Goal: Information Seeking & Learning: Check status

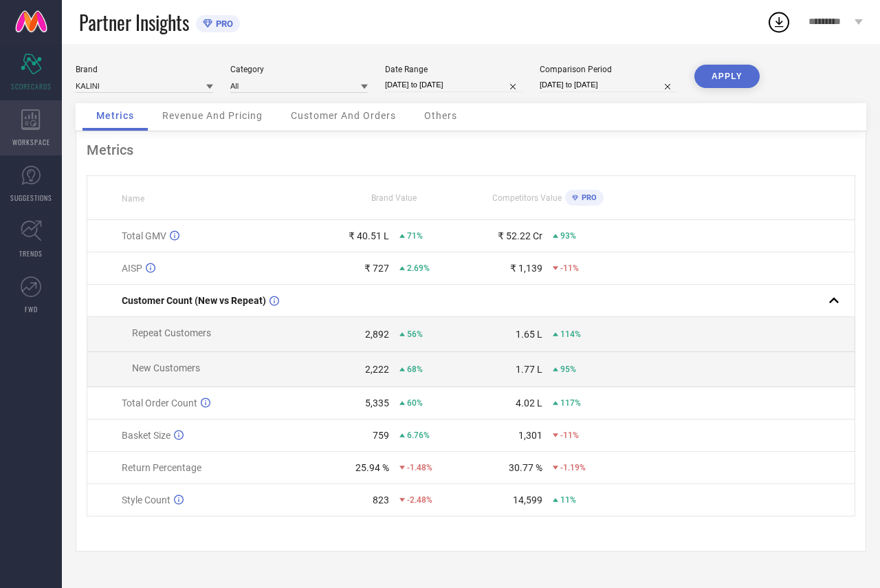
click at [39, 122] on icon at bounding box center [30, 119] width 19 height 21
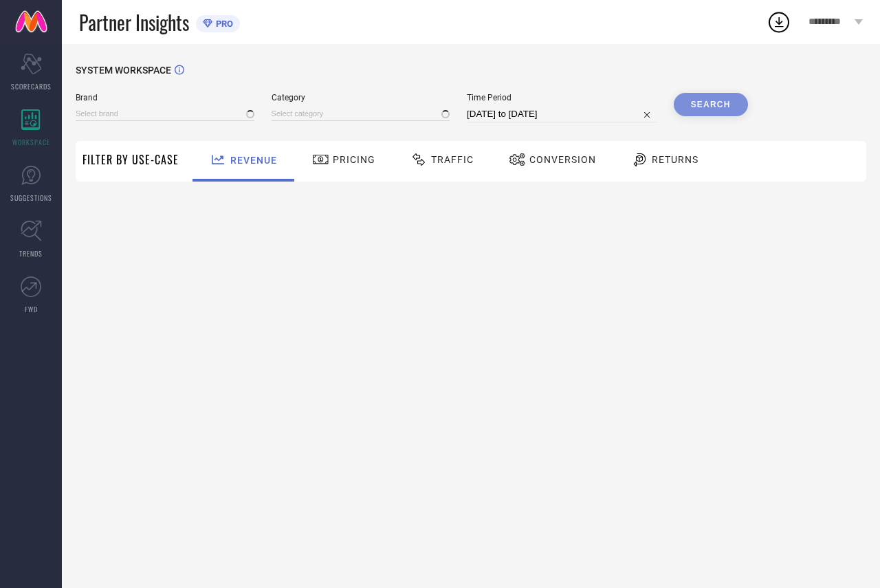
type input "ETHNIC JUNCTION"
type input "All"
click at [78, 107] on div "ETHNIC JUNCTION" at bounding box center [165, 113] width 179 height 15
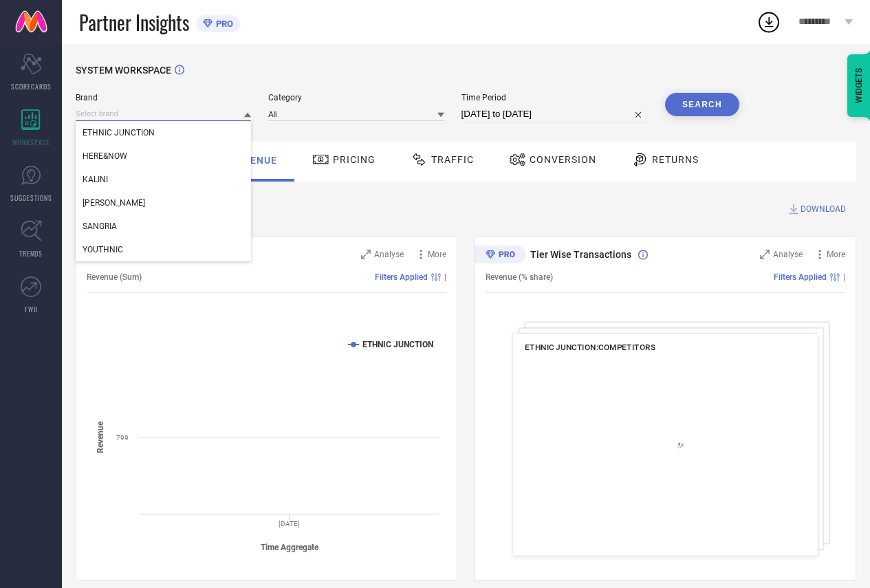
click at [83, 110] on input at bounding box center [163, 114] width 175 height 14
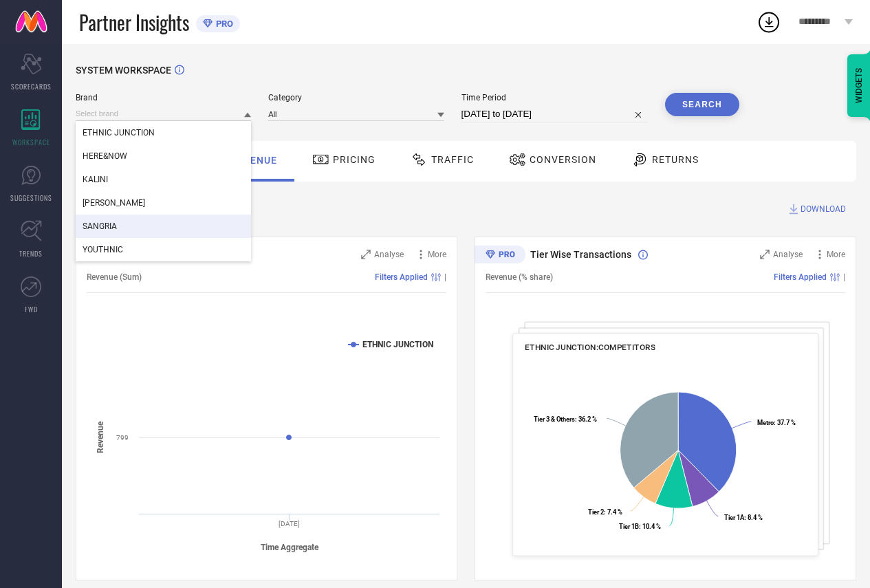
click at [107, 221] on div "SANGRIA" at bounding box center [163, 226] width 175 height 23
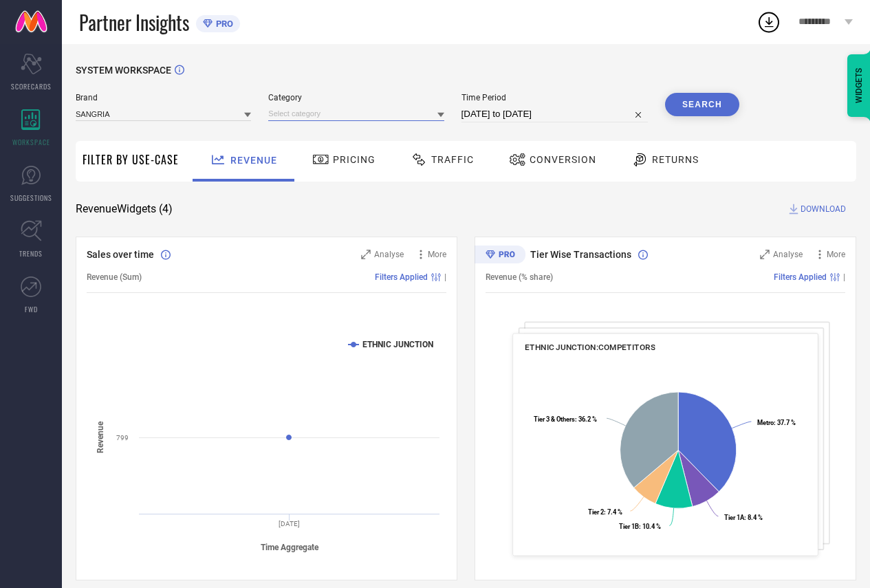
click at [272, 114] on input at bounding box center [355, 114] width 175 height 14
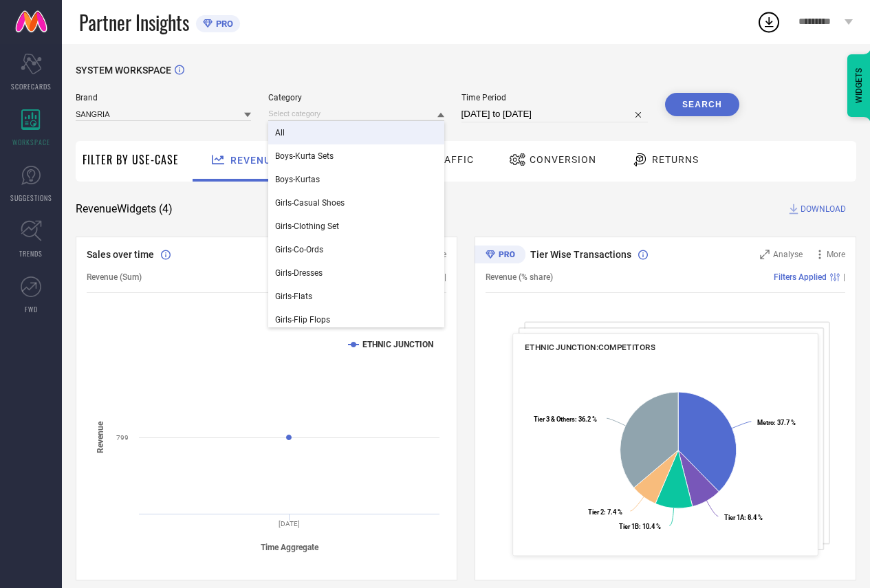
click at [280, 137] on span "All" at bounding box center [280, 133] width 10 height 10
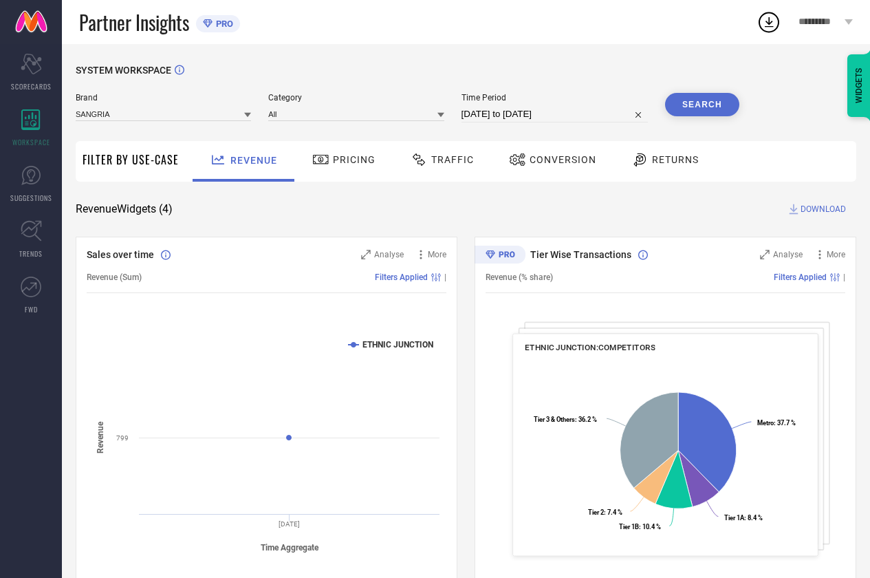
click at [481, 111] on input "05-08-2025 to 04-09-2025" at bounding box center [554, 114] width 186 height 17
select select "7"
select select "2025"
select select "8"
select select "2025"
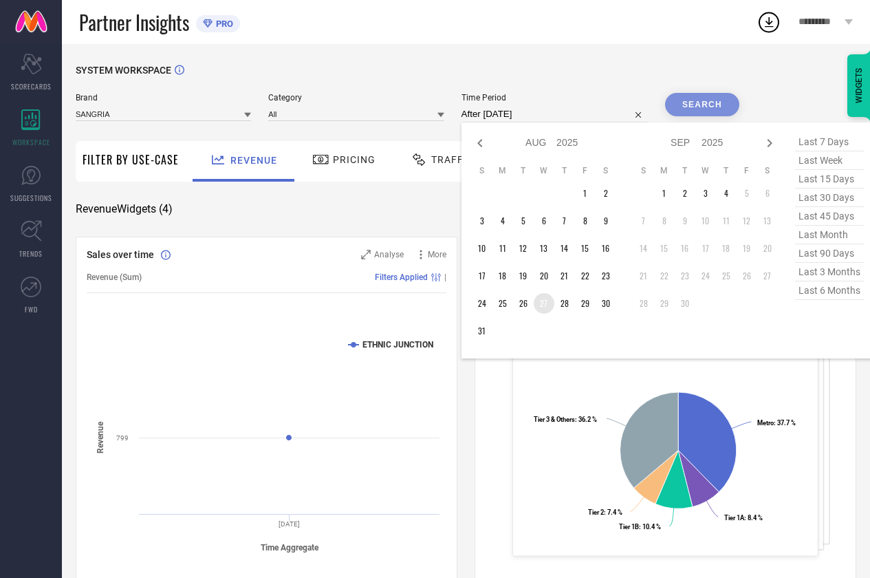
click at [539, 304] on td "27" at bounding box center [544, 303] width 21 height 21
type input "27-08-2025 to 04-09-2025"
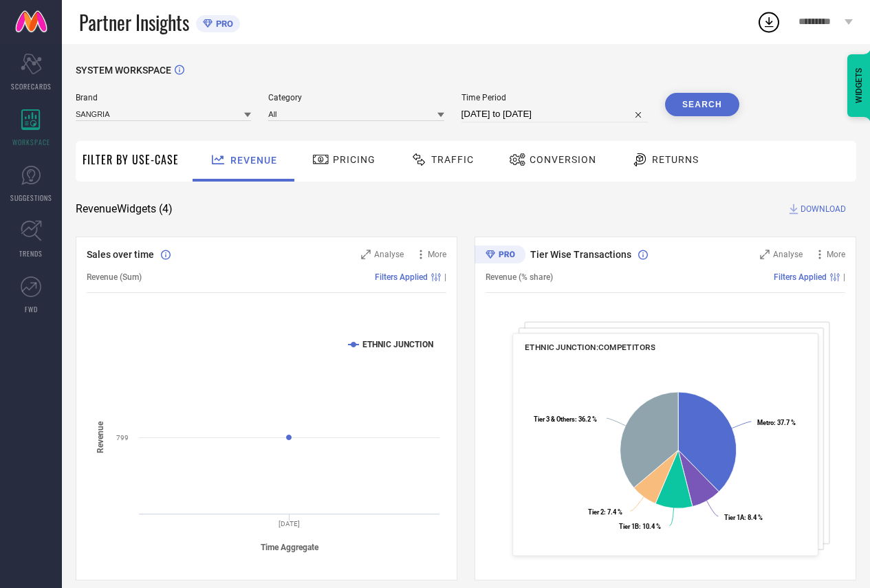
click at [699, 105] on button "Search" at bounding box center [702, 104] width 74 height 23
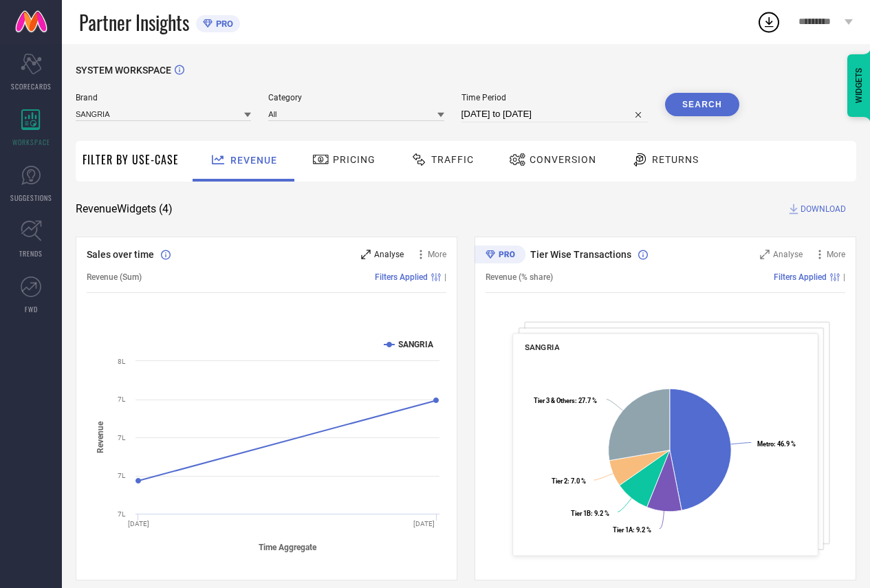
click at [369, 252] on icon at bounding box center [365, 254] width 9 height 9
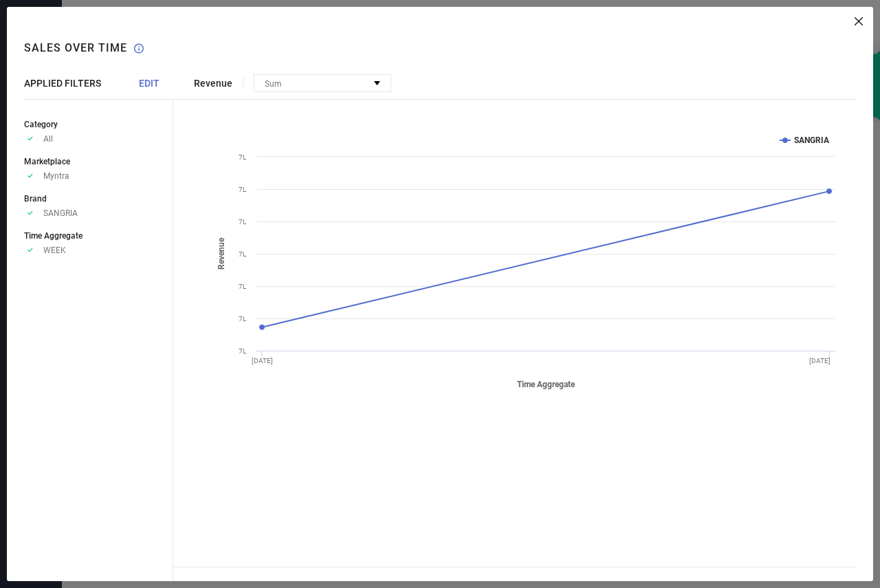
click at [142, 87] on span "EDIT" at bounding box center [149, 83] width 21 height 11
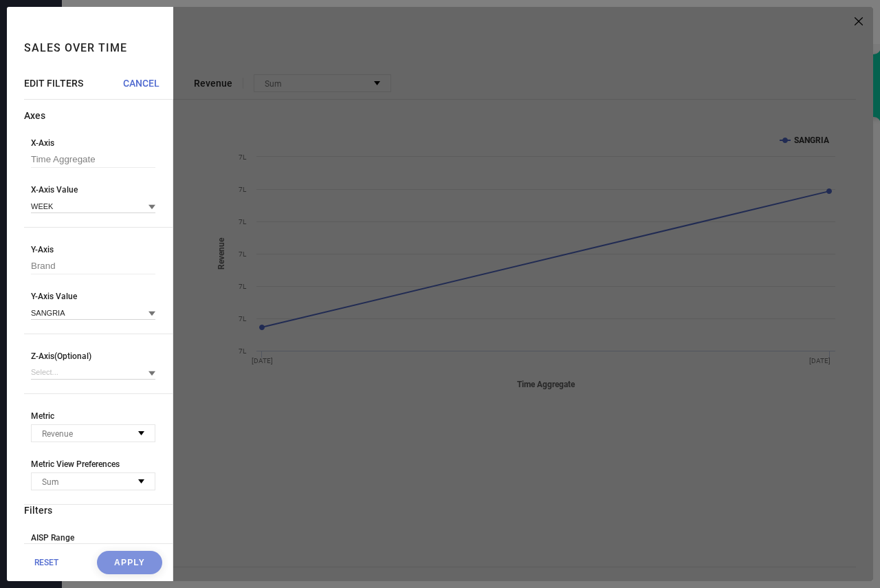
click at [65, 215] on div "X-Axis Time Aggregate X-Axis Value WEEK" at bounding box center [98, 182] width 149 height 89
click at [63, 213] on input at bounding box center [93, 206] width 124 height 14
click at [45, 256] on div "DAY" at bounding box center [93, 248] width 124 height 23
click at [100, 556] on button "Apply" at bounding box center [129, 562] width 65 height 23
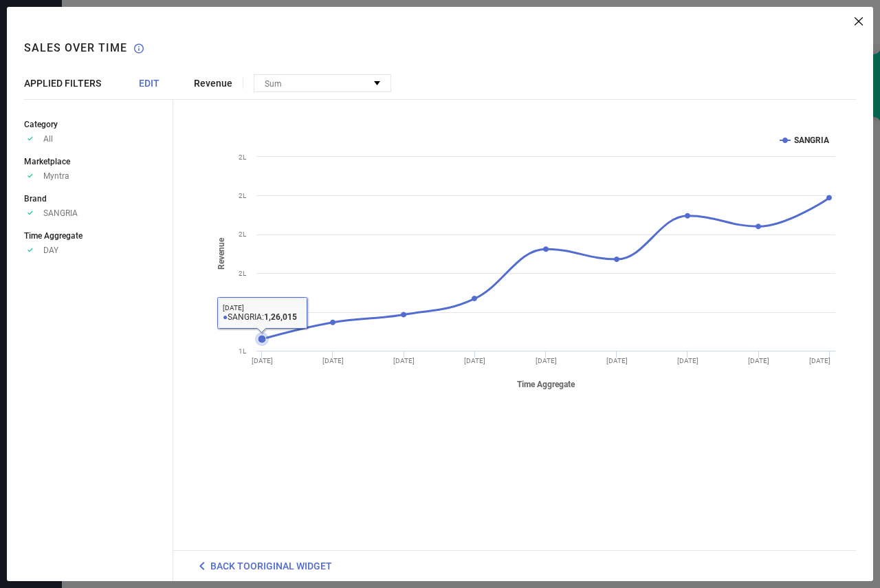
click at [260, 338] on icon at bounding box center [262, 339] width 8 height 8
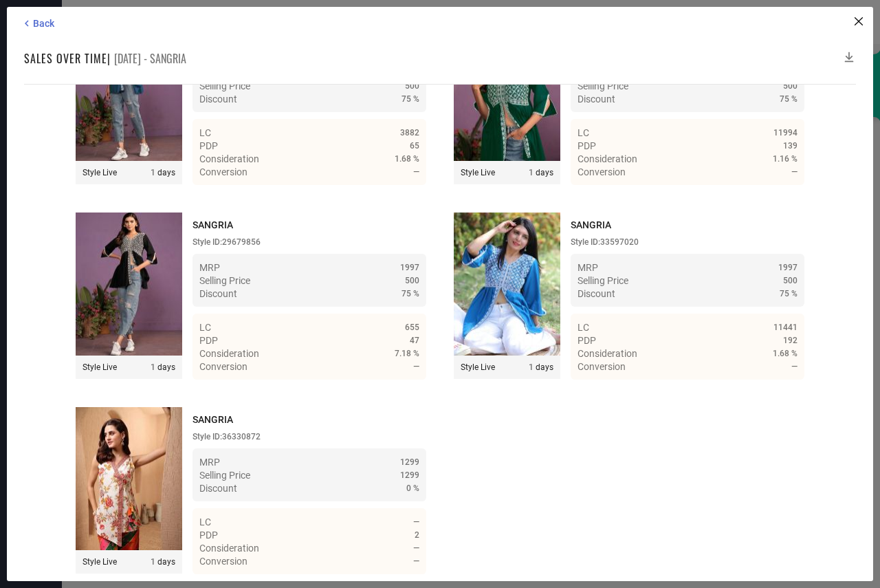
scroll to position [26496, 0]
click at [847, 58] on icon at bounding box center [849, 57] width 9 height 10
click at [849, 55] on icon at bounding box center [849, 57] width 9 height 10
click at [849, 56] on icon at bounding box center [849, 57] width 14 height 14
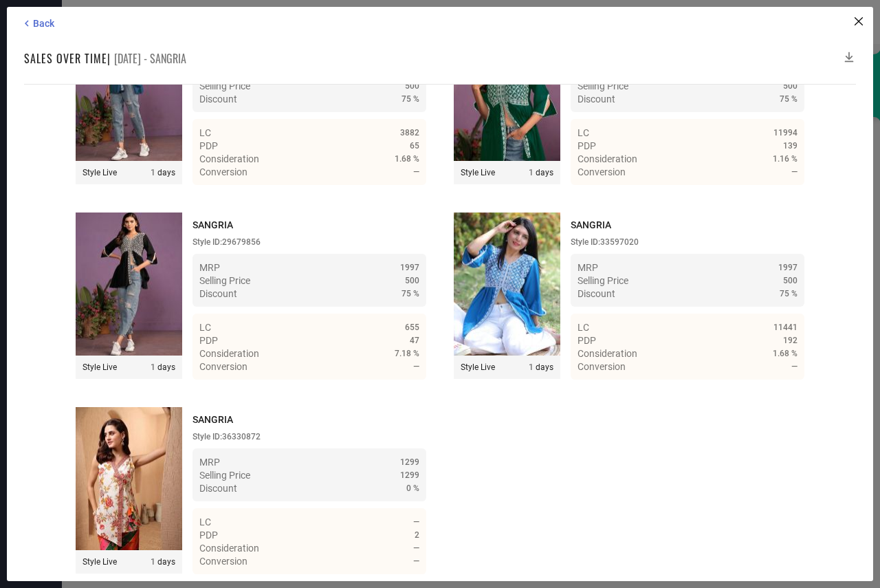
click at [849, 56] on icon at bounding box center [849, 57] width 14 height 14
click at [45, 20] on span "Back" at bounding box center [43, 23] width 21 height 11
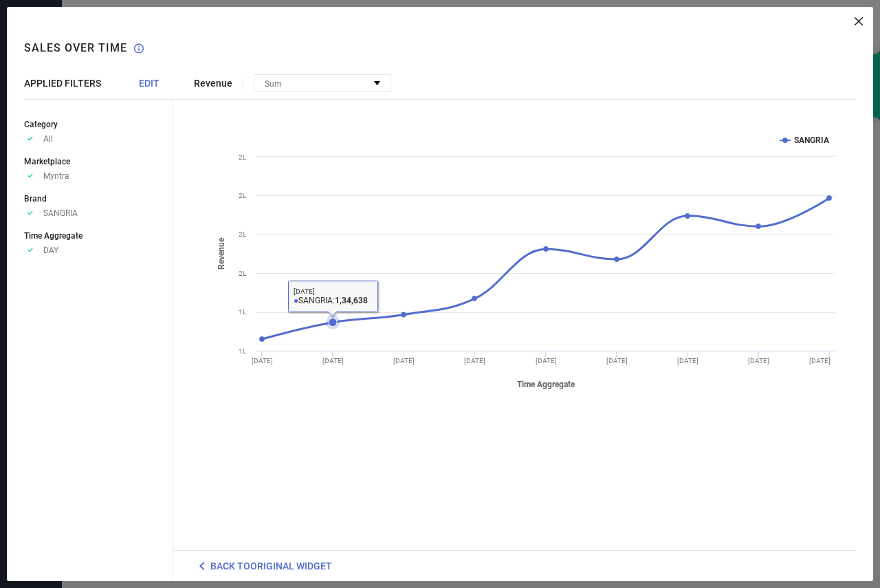
click at [331, 320] on icon at bounding box center [333, 322] width 8 height 8
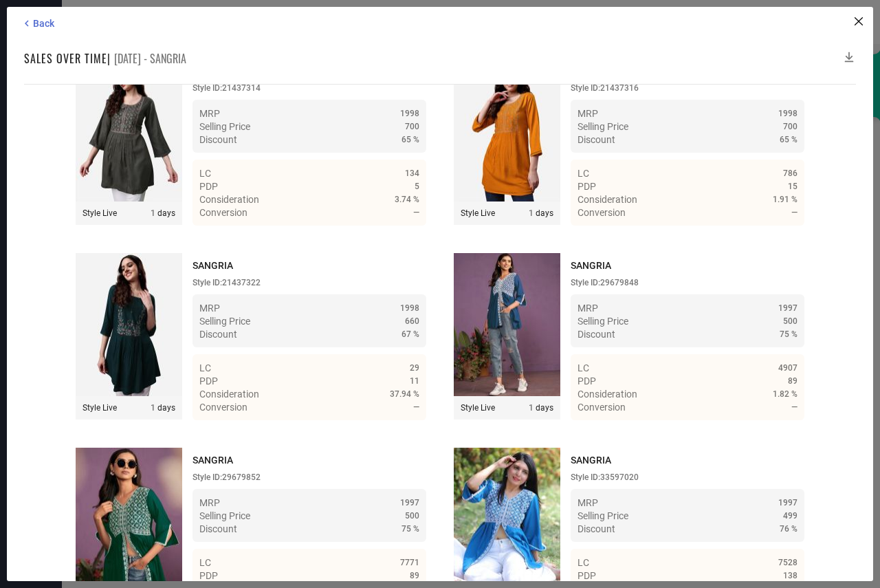
scroll to position [25715, 0]
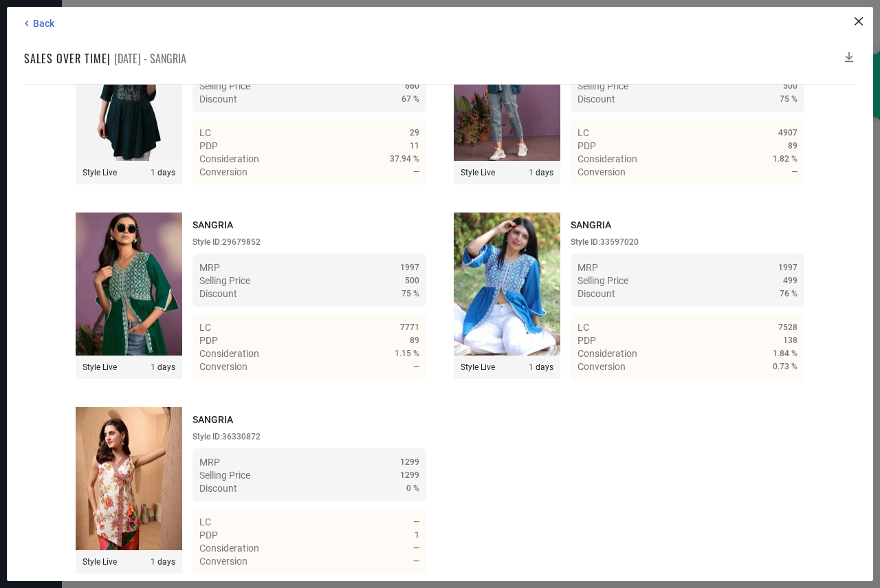
click at [847, 51] on icon at bounding box center [849, 57] width 14 height 14
click at [847, 53] on icon at bounding box center [849, 57] width 14 height 14
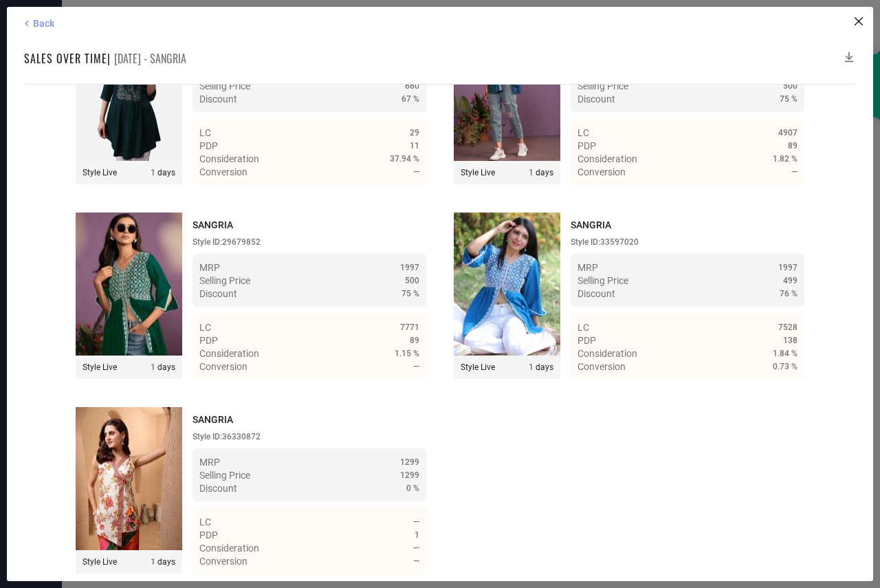
click at [50, 19] on span "Back" at bounding box center [43, 23] width 21 height 11
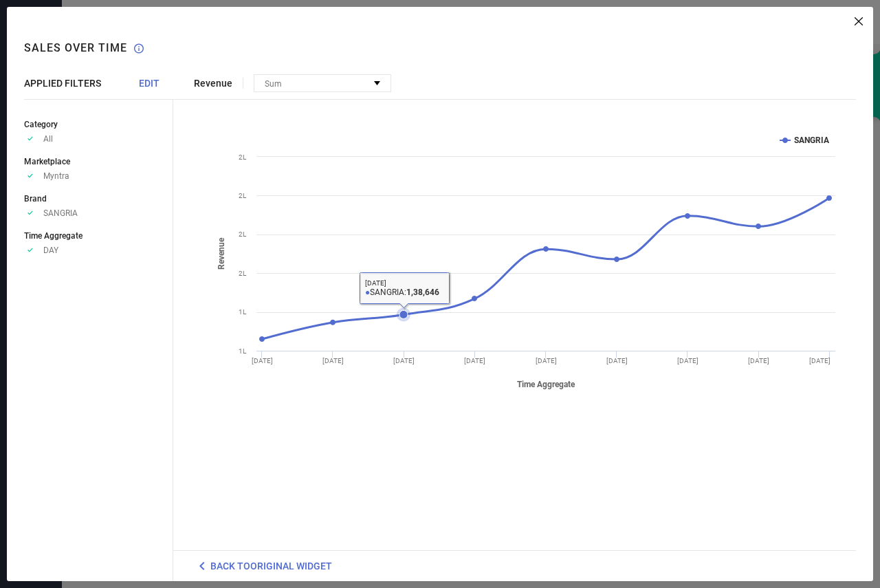
click at [404, 309] on icon at bounding box center [404, 314] width 14 height 14
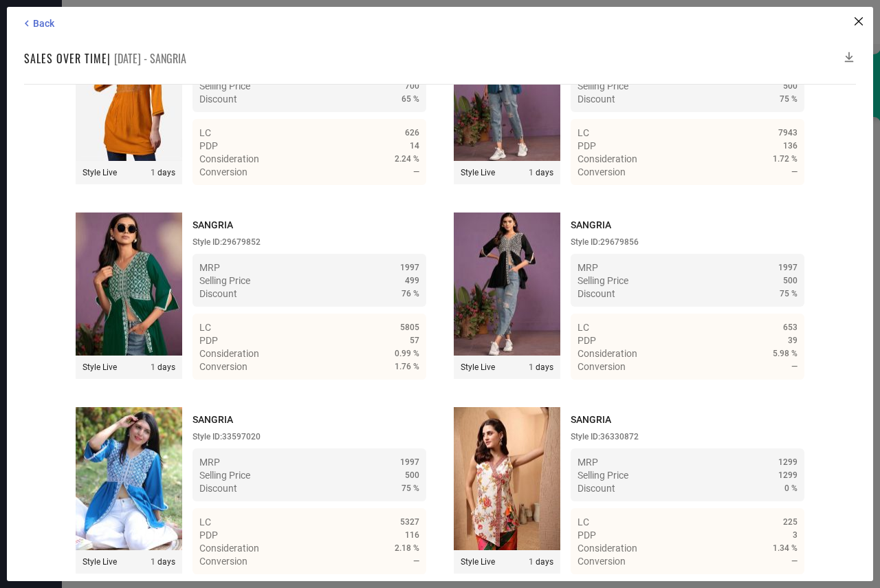
scroll to position [26301, 0]
click at [849, 55] on icon at bounding box center [849, 57] width 9 height 10
click at [849, 54] on icon at bounding box center [849, 57] width 14 height 14
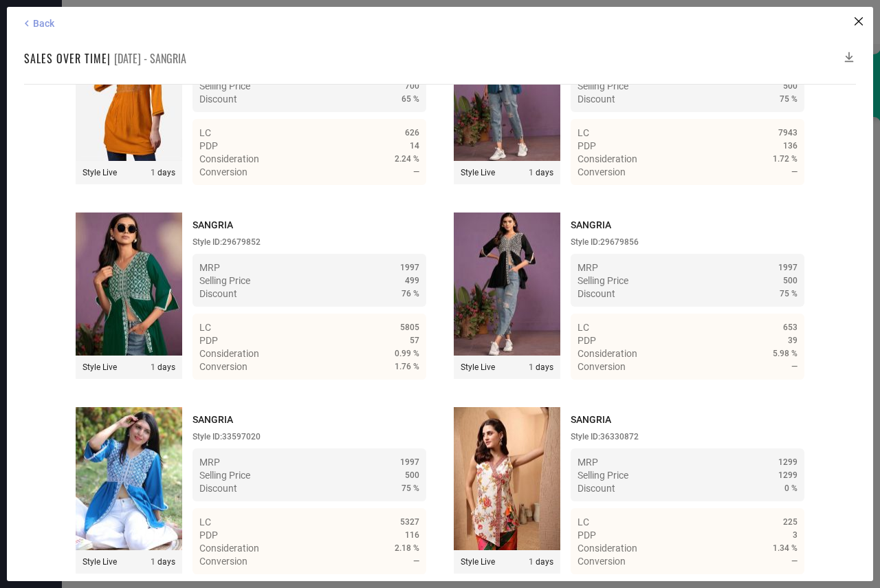
click at [37, 20] on span "Back" at bounding box center [43, 23] width 21 height 11
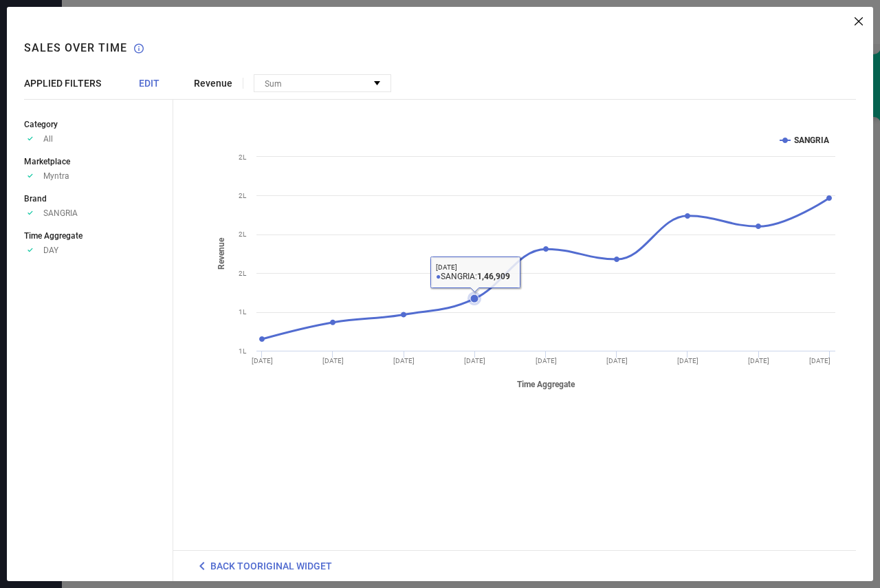
click at [476, 298] on icon at bounding box center [474, 298] width 8 height 8
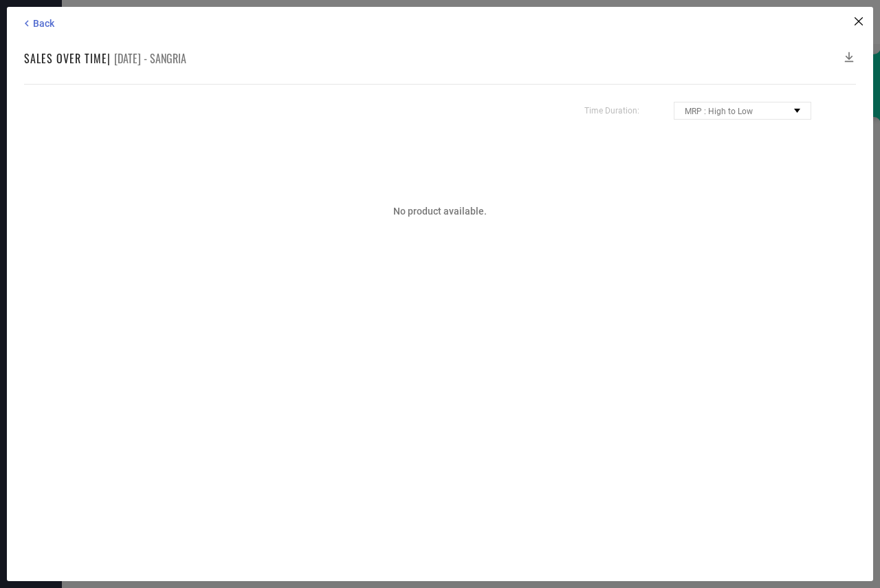
click at [431, 209] on span "No product available." at bounding box center [440, 211] width 94 height 11
click at [32, 24] on icon at bounding box center [27, 23] width 12 height 12
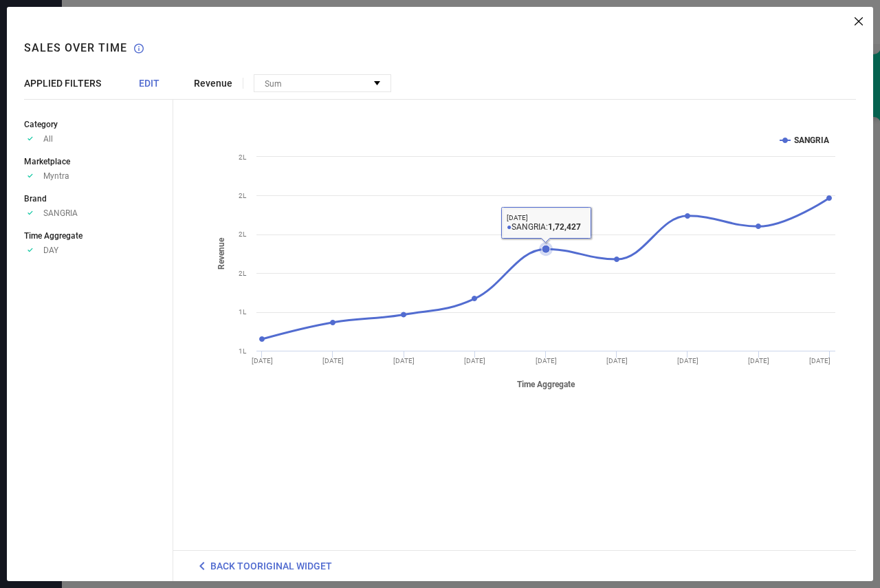
click at [545, 243] on icon at bounding box center [546, 249] width 14 height 14
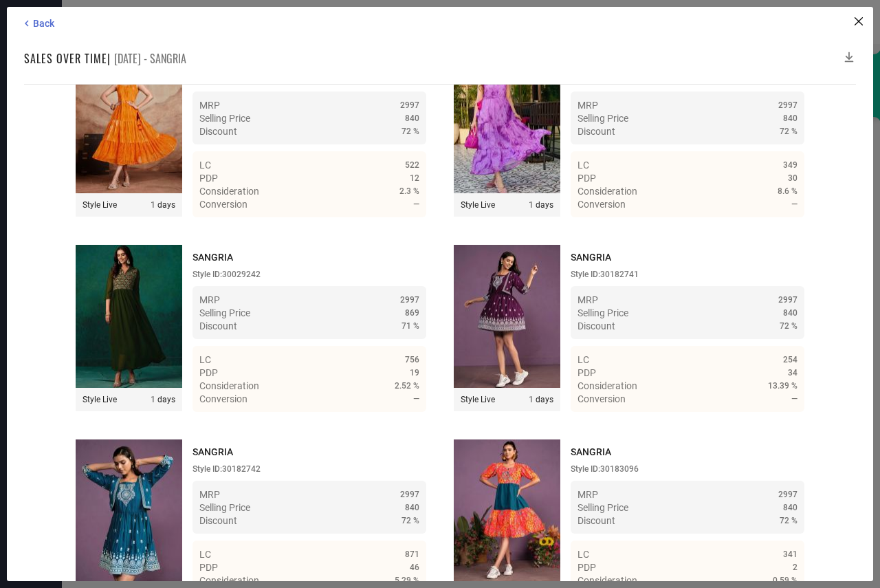
scroll to position [25715, 0]
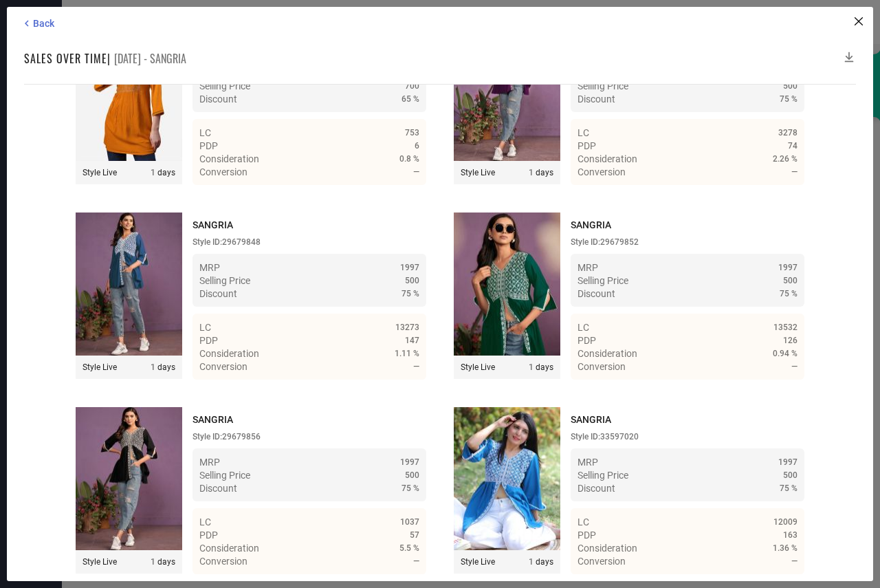
click at [848, 56] on icon at bounding box center [849, 57] width 14 height 14
click at [849, 53] on icon at bounding box center [849, 57] width 14 height 14
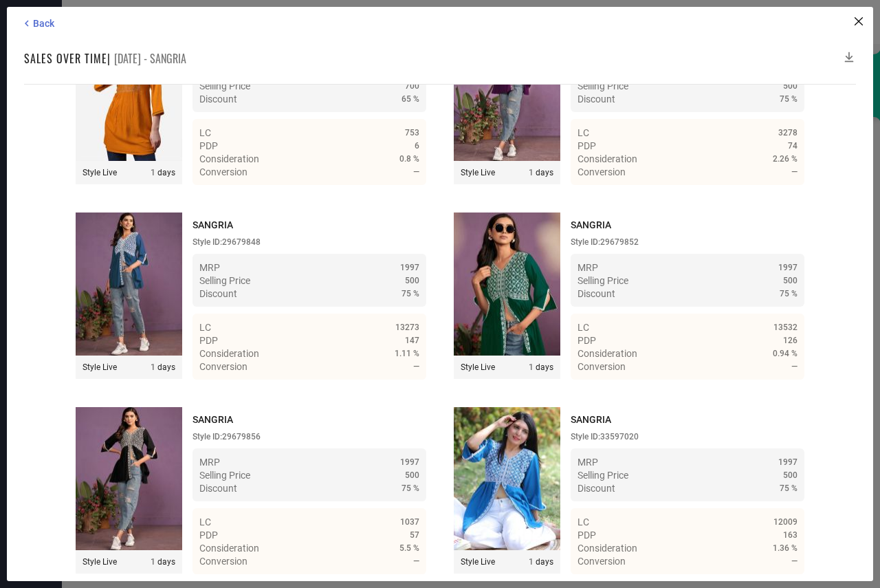
click at [849, 53] on icon at bounding box center [849, 57] width 14 height 14
click at [49, 24] on span "Back" at bounding box center [43, 23] width 21 height 11
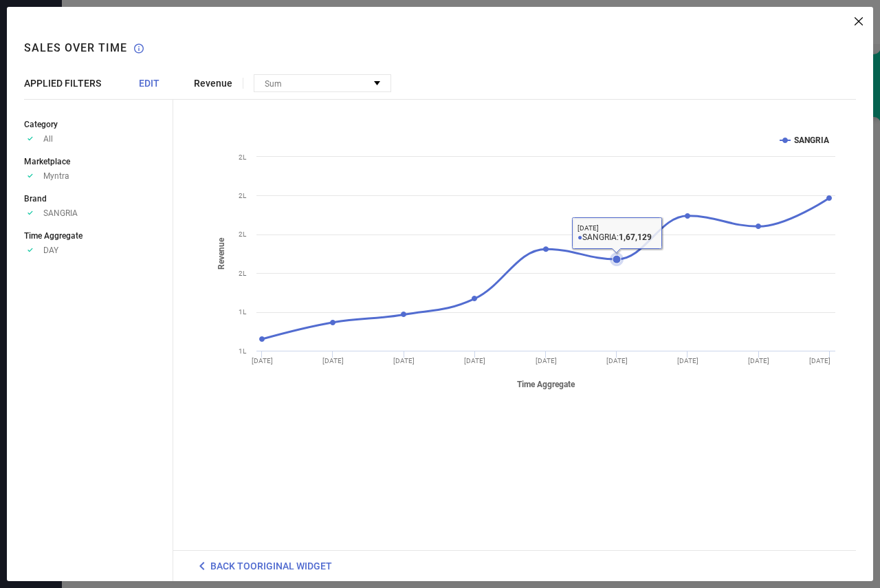
click at [611, 252] on icon at bounding box center [545, 269] width 567 height 142
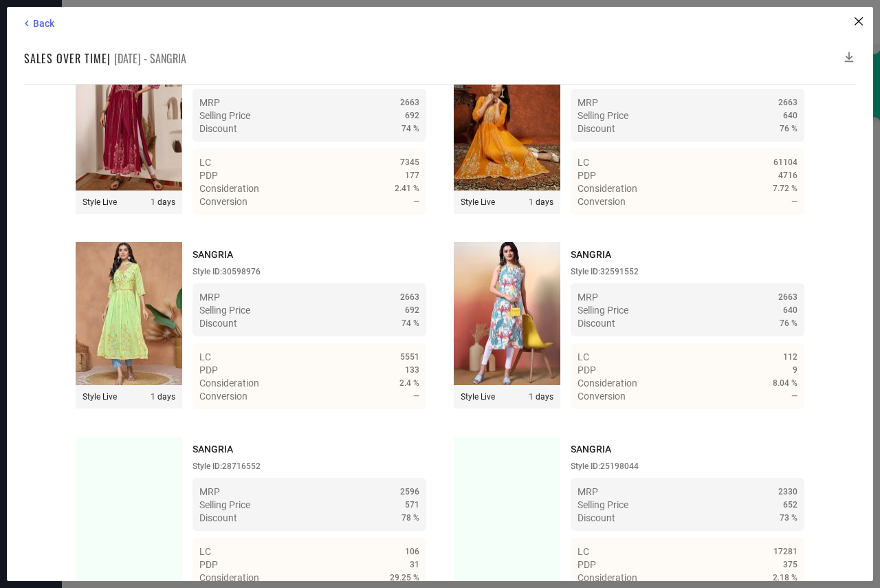
scroll to position [25520, 0]
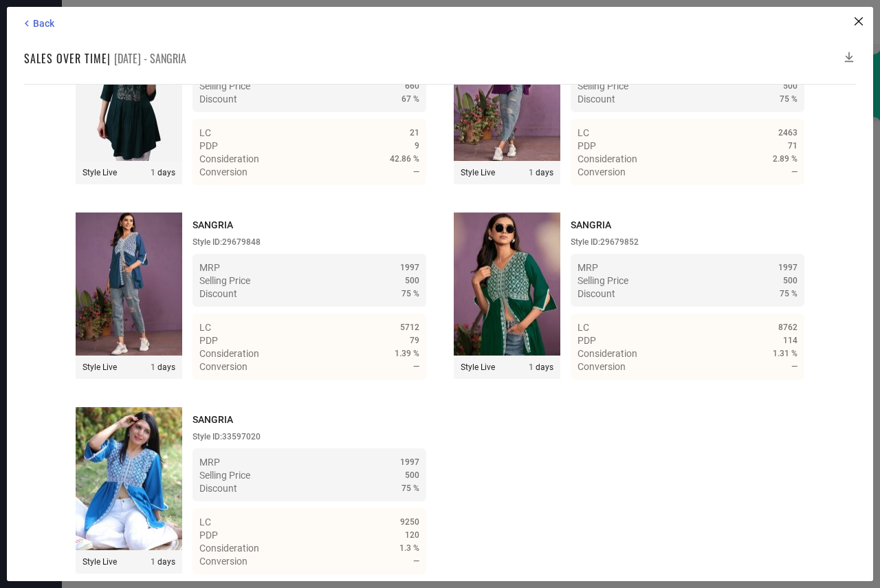
click at [849, 58] on icon at bounding box center [849, 57] width 14 height 14
click at [849, 57] on icon at bounding box center [849, 57] width 14 height 14
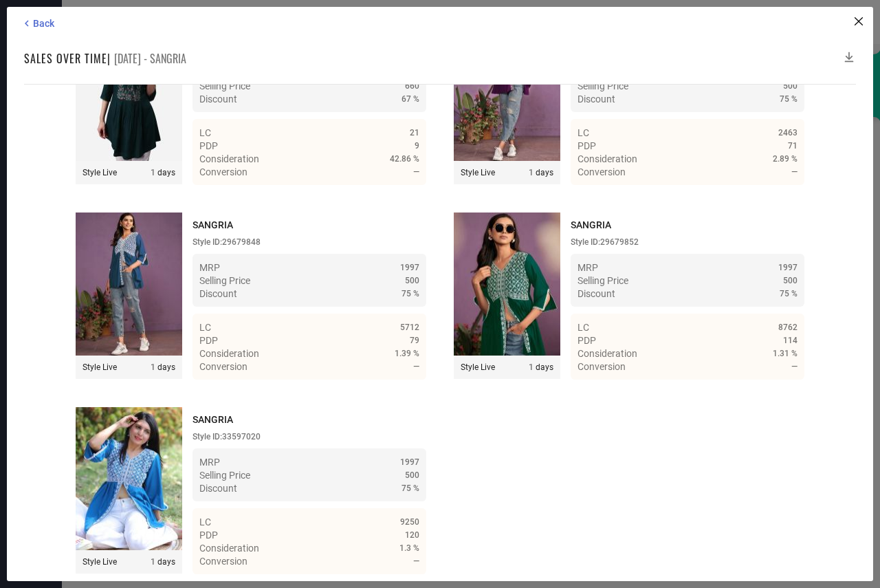
click at [848, 57] on icon at bounding box center [849, 57] width 14 height 14
click at [43, 21] on span "Back" at bounding box center [43, 23] width 21 height 11
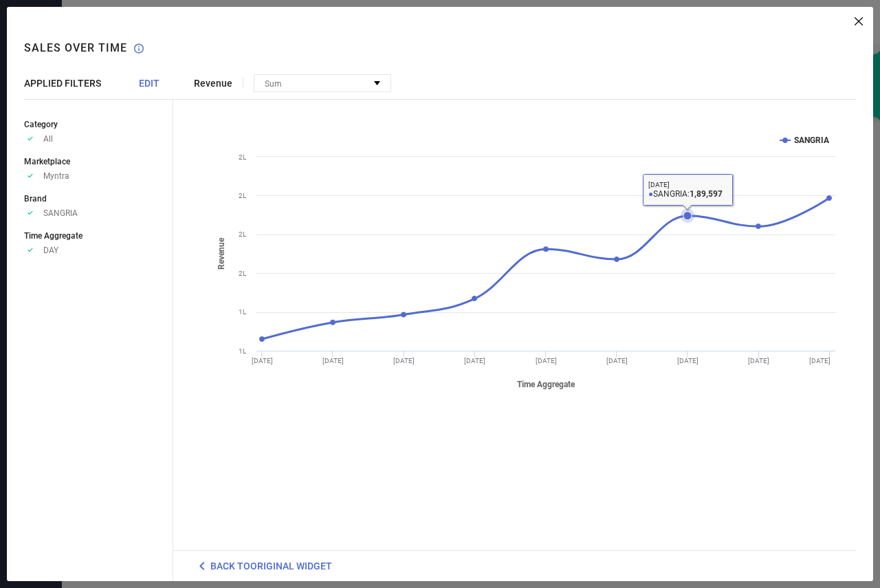
click at [684, 215] on icon at bounding box center [688, 216] width 8 height 8
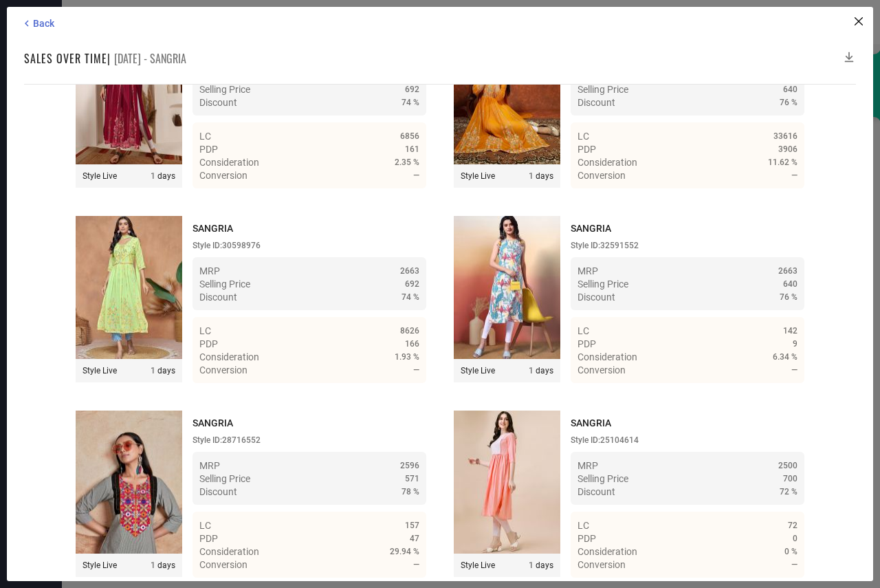
scroll to position [25072, 0]
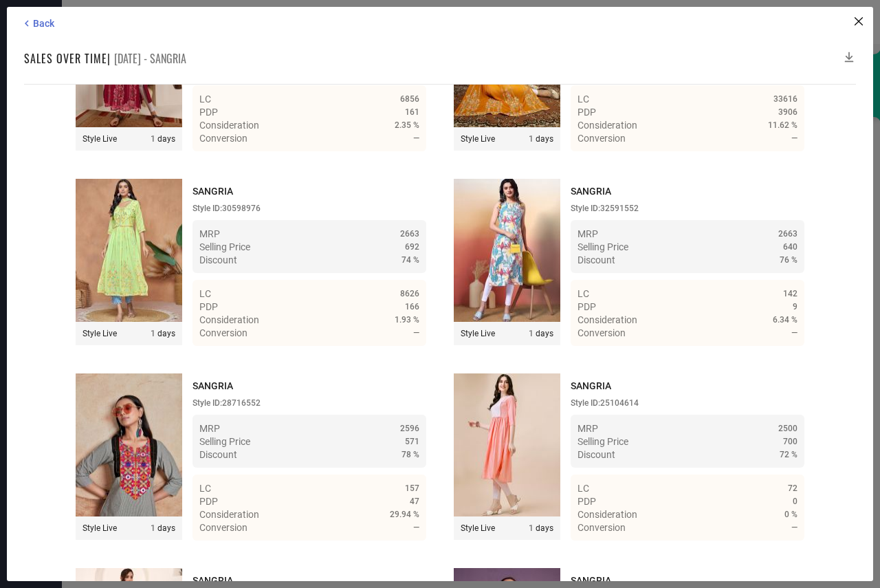
click at [516, 322] on img at bounding box center [507, 250] width 107 height 143
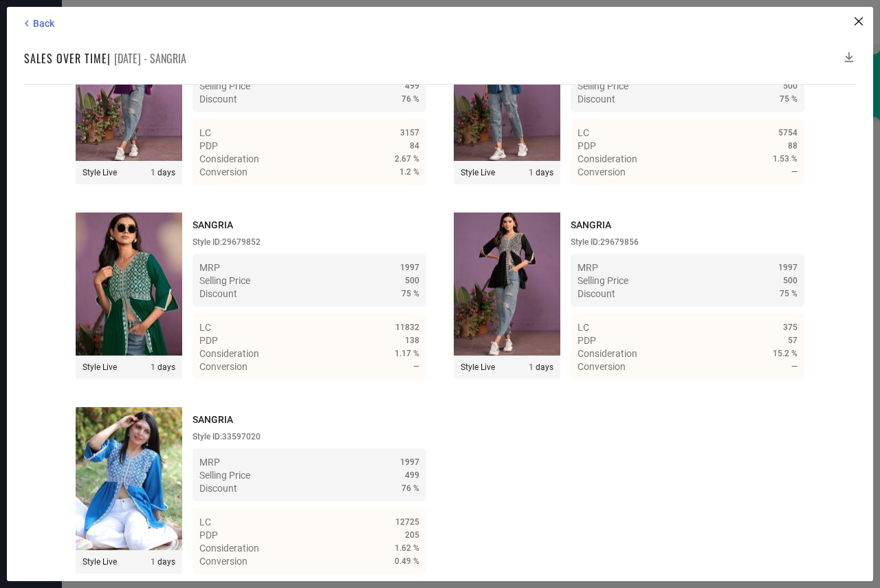
scroll to position [26691, 0]
click at [845, 52] on icon at bounding box center [849, 57] width 14 height 14
click at [846, 52] on icon at bounding box center [849, 57] width 14 height 14
click at [851, 52] on icon at bounding box center [849, 57] width 14 height 14
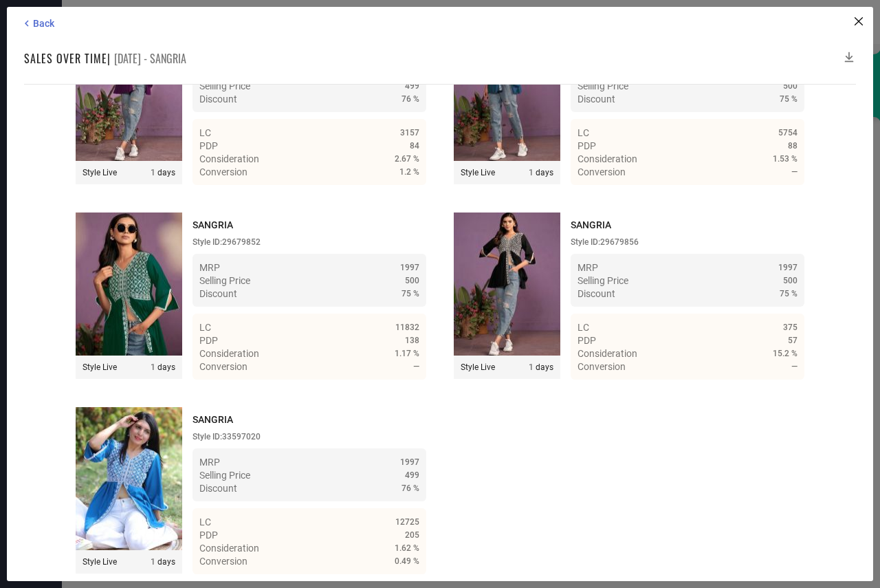
click at [851, 52] on icon at bounding box center [849, 57] width 14 height 14
click at [849, 52] on icon at bounding box center [849, 57] width 14 height 14
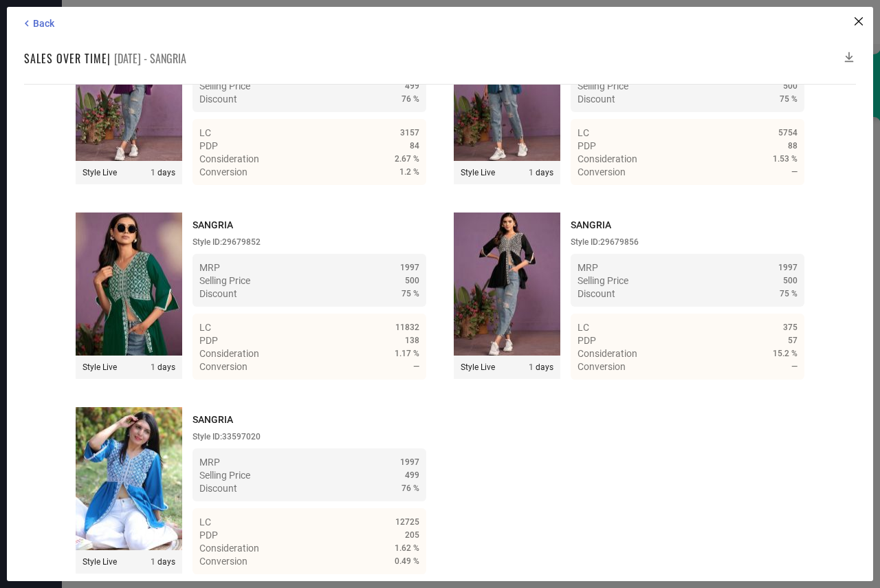
click at [849, 52] on icon at bounding box center [849, 57] width 14 height 14
click at [49, 28] on span "Back" at bounding box center [43, 23] width 21 height 11
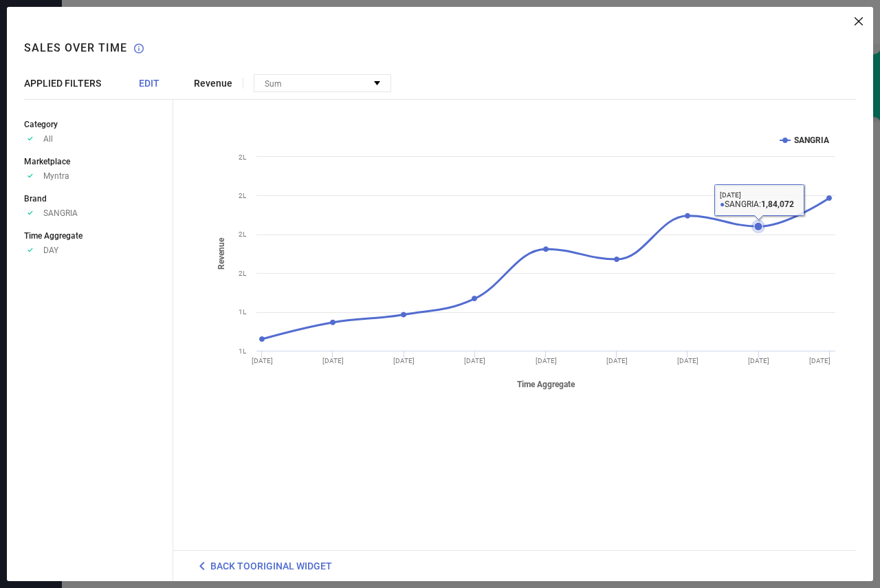
click at [758, 224] on icon at bounding box center [758, 226] width 8 height 8
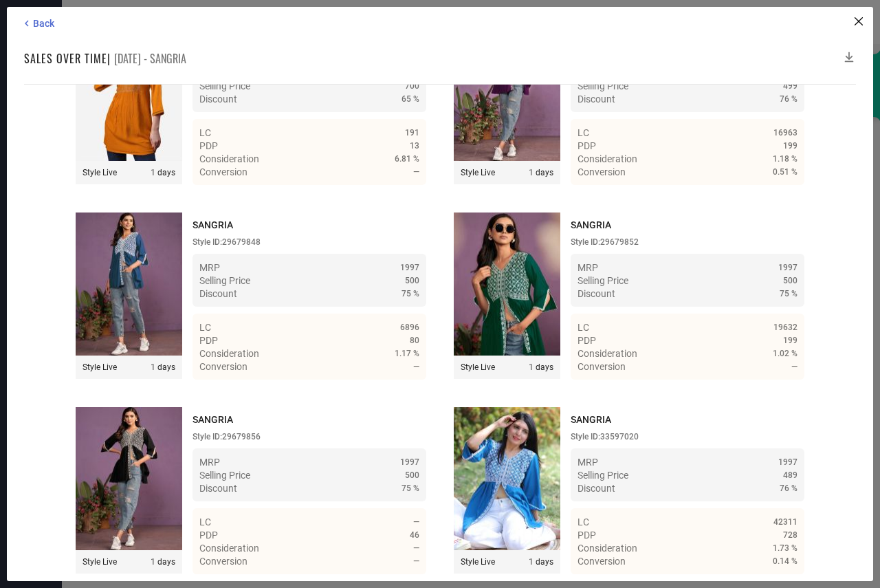
click at [849, 54] on icon at bounding box center [849, 57] width 14 height 14
click at [849, 53] on icon at bounding box center [849, 57] width 14 height 14
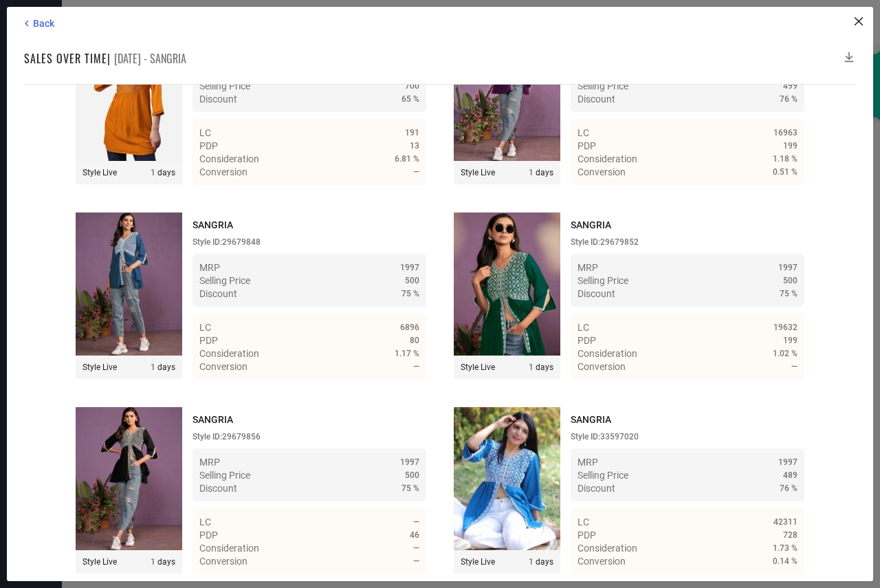
click at [849, 53] on icon at bounding box center [849, 57] width 14 height 14
click at [34, 23] on span "Back" at bounding box center [43, 23] width 21 height 11
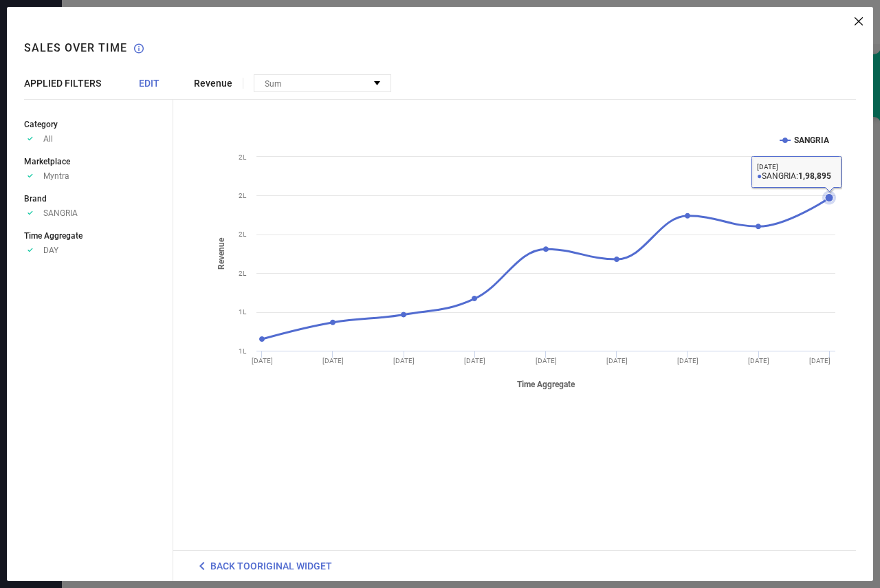
click at [829, 194] on icon at bounding box center [829, 198] width 8 height 8
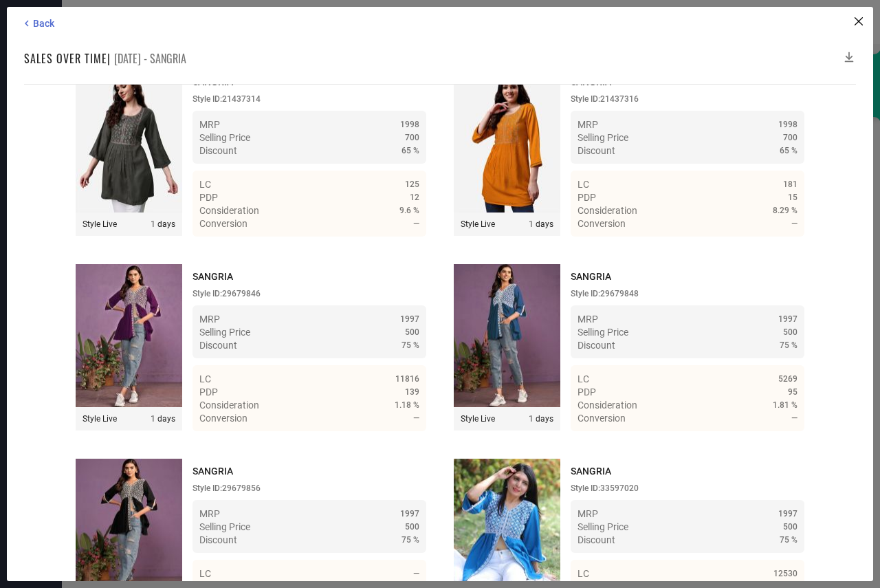
scroll to position [26301, 0]
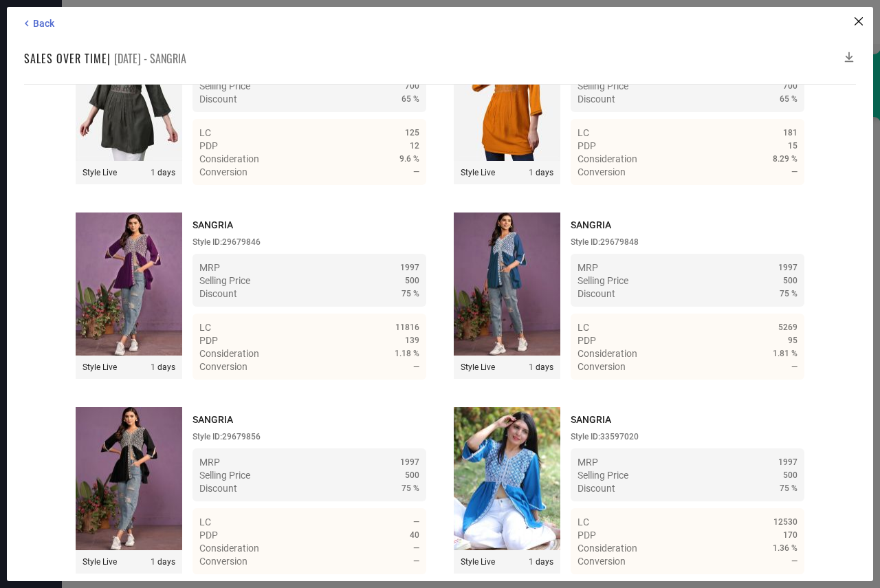
click at [849, 56] on icon at bounding box center [849, 57] width 14 height 14
click at [511, 444] on img at bounding box center [507, 478] width 107 height 143
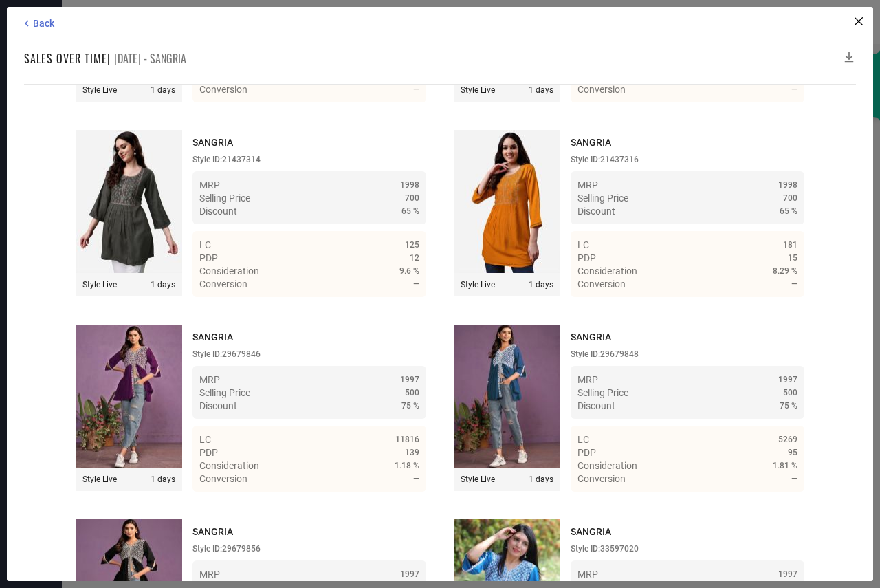
scroll to position [26026, 0]
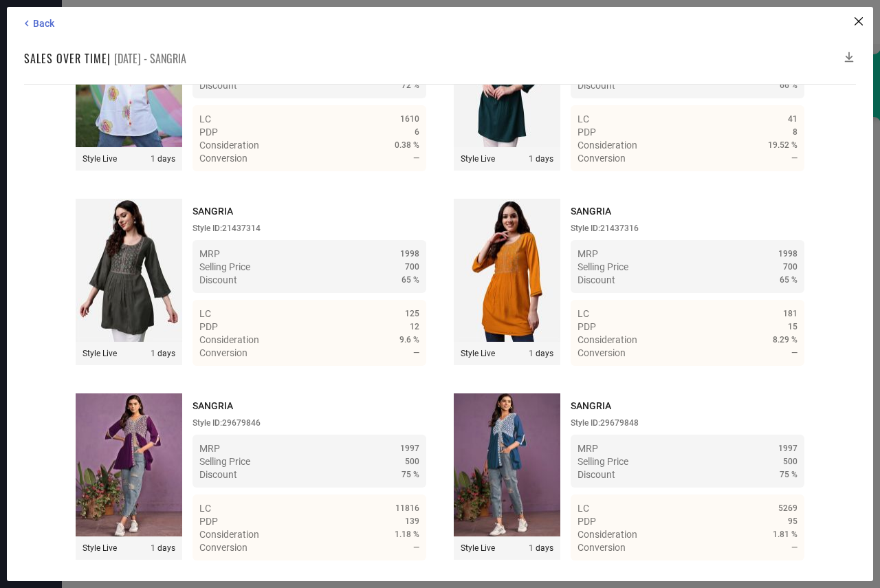
click at [152, 146] on img at bounding box center [129, 75] width 107 height 143
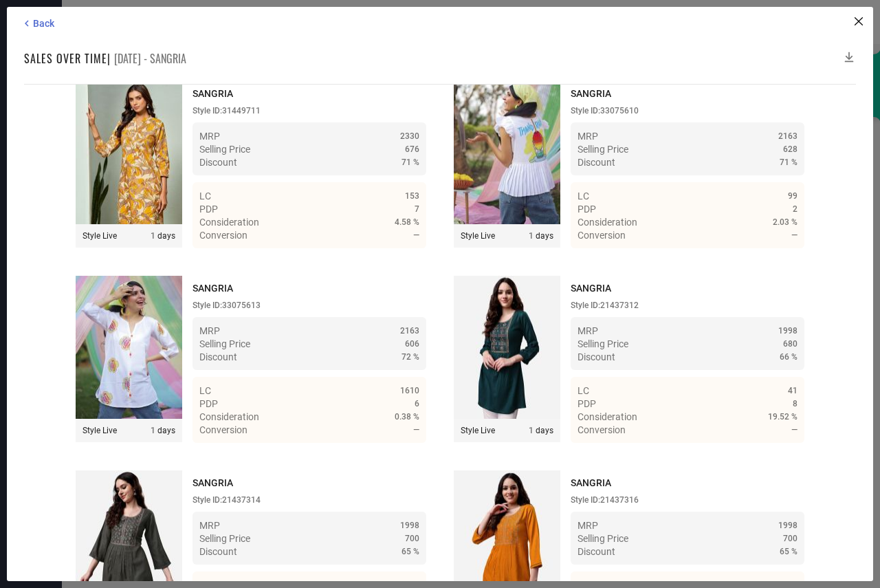
scroll to position [25751, 0]
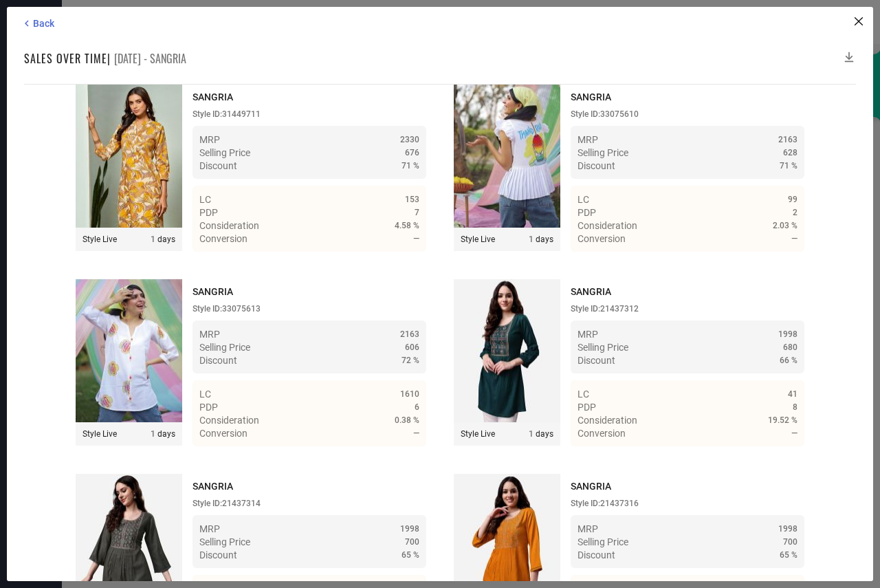
click at [498, 228] on img at bounding box center [507, 156] width 107 height 143
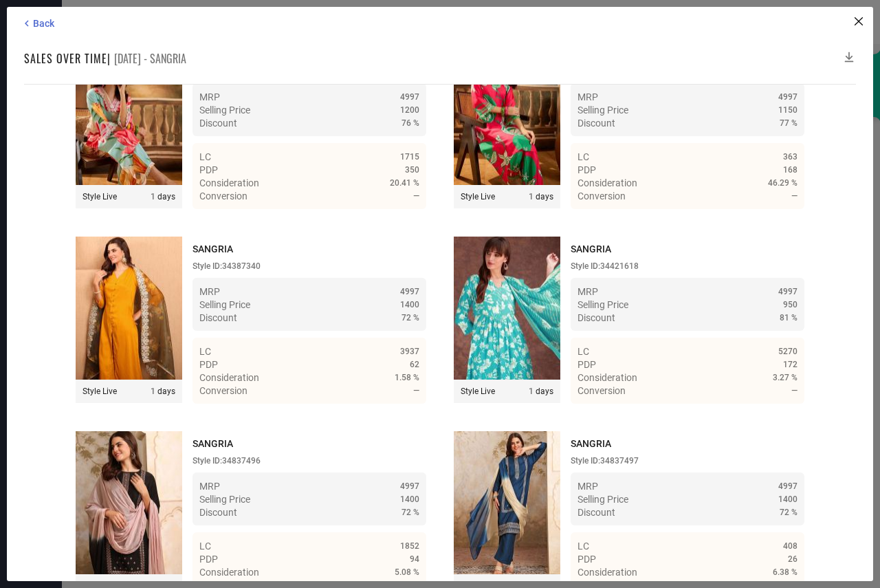
scroll to position [5983, 0]
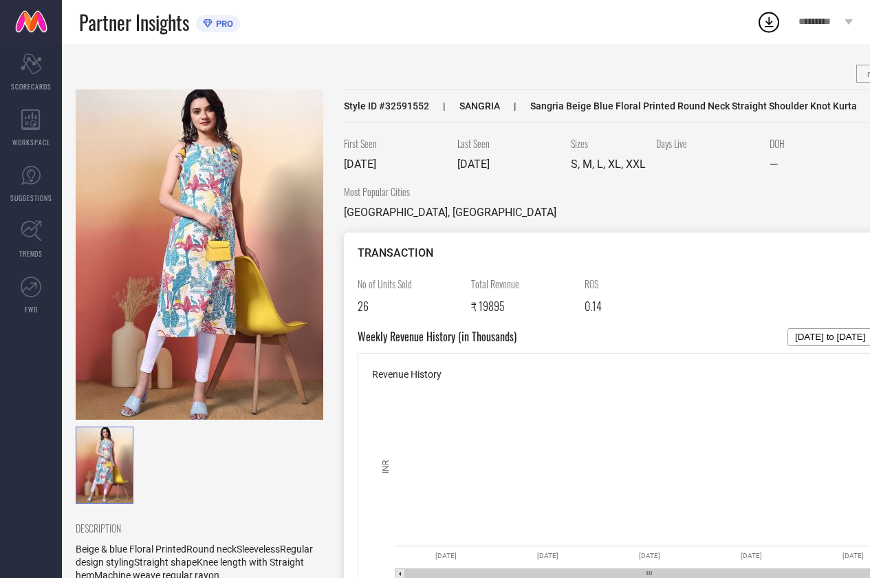
click at [230, 275] on img at bounding box center [200, 254] width 248 height 330
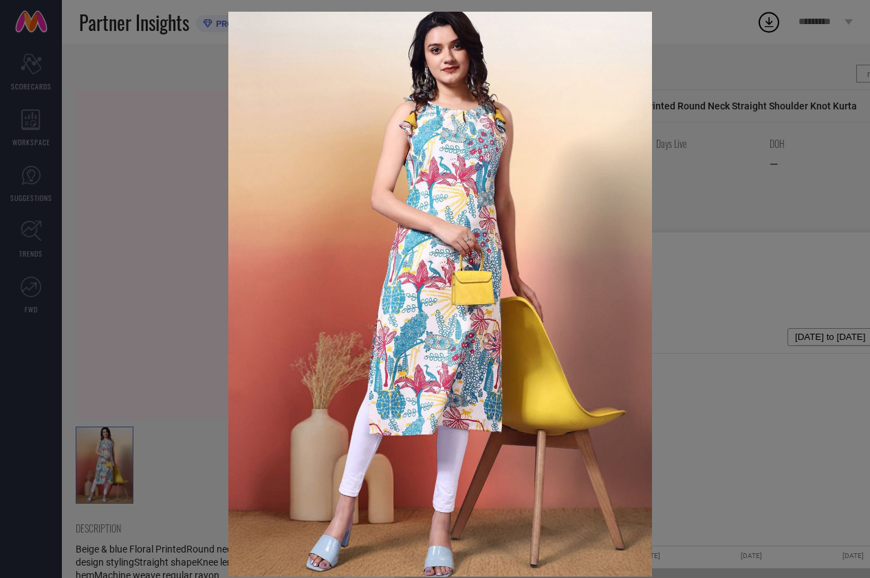
click at [715, 205] on div at bounding box center [435, 289] width 870 height 578
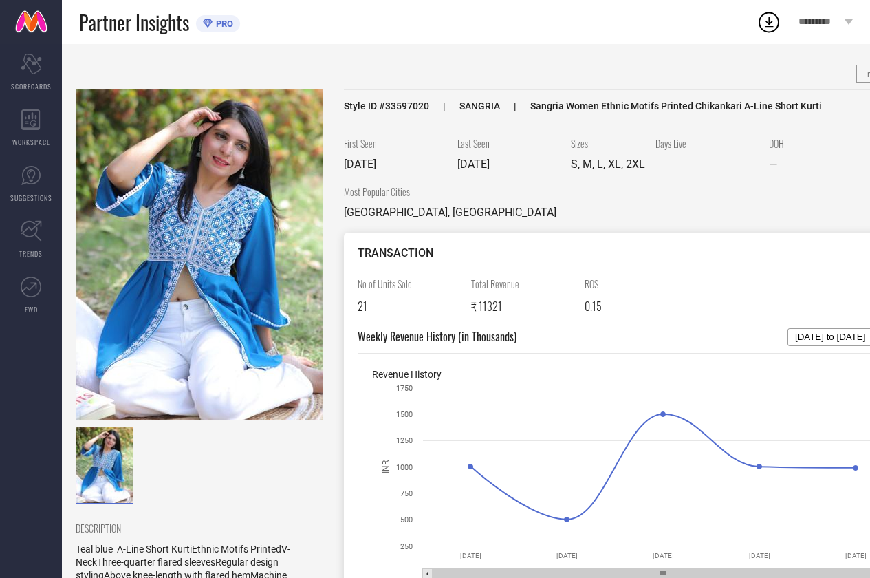
click at [156, 195] on img at bounding box center [200, 254] width 248 height 330
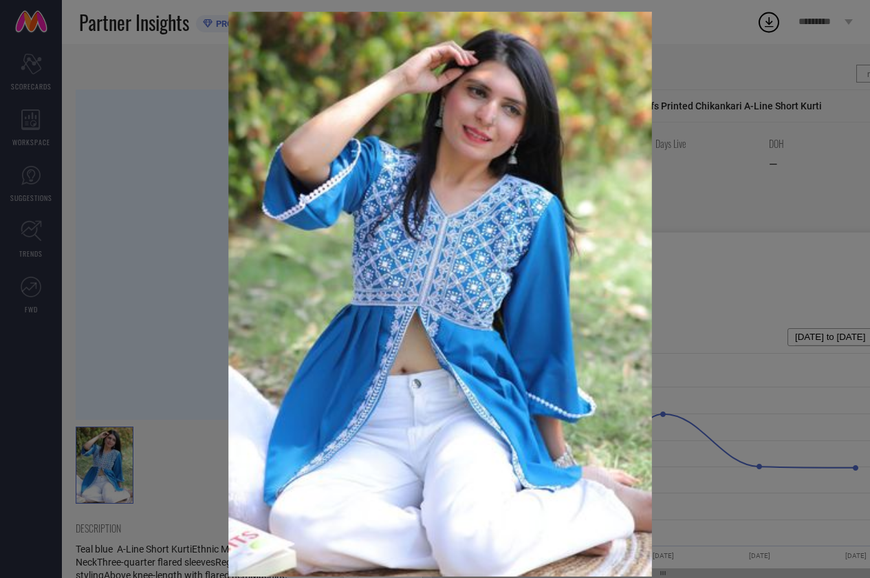
click at [156, 195] on div at bounding box center [435, 289] width 870 height 578
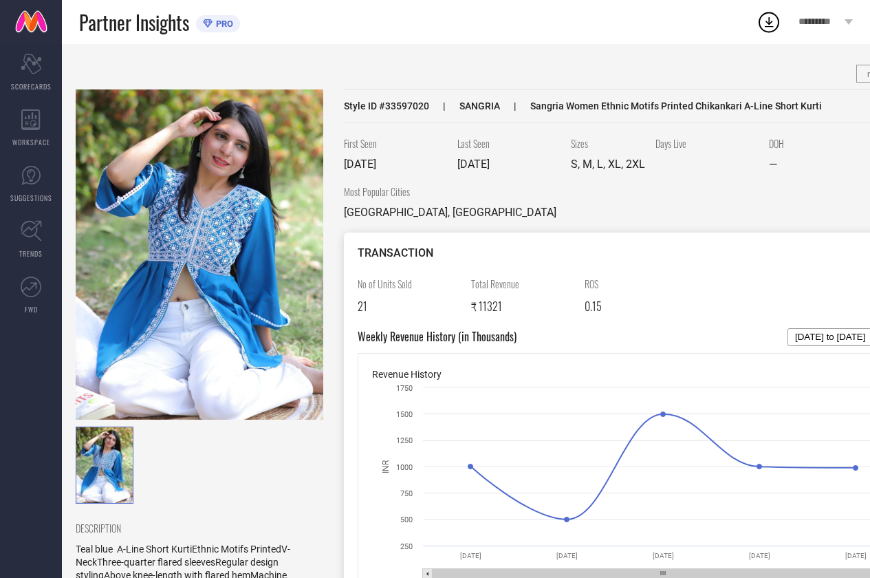
click at [156, 195] on img at bounding box center [200, 254] width 248 height 330
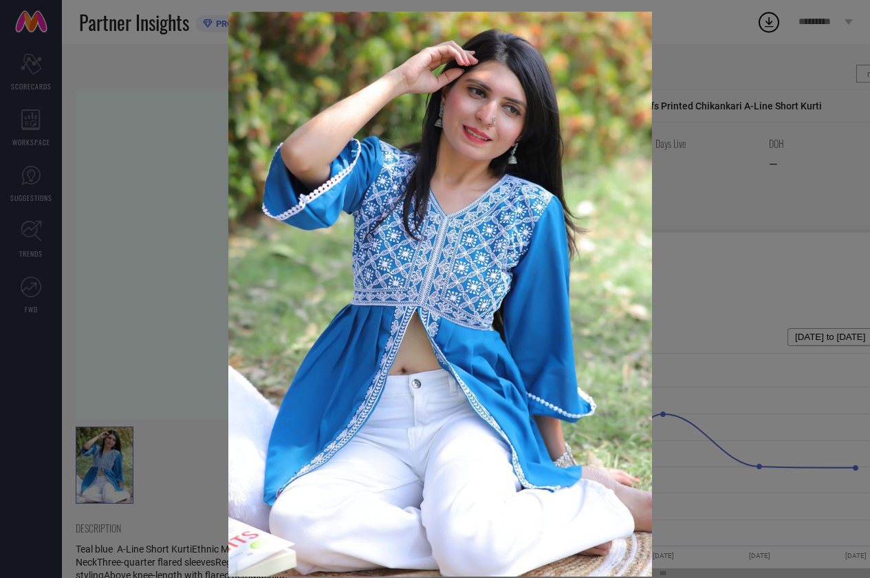
click at [156, 195] on div at bounding box center [435, 289] width 870 height 578
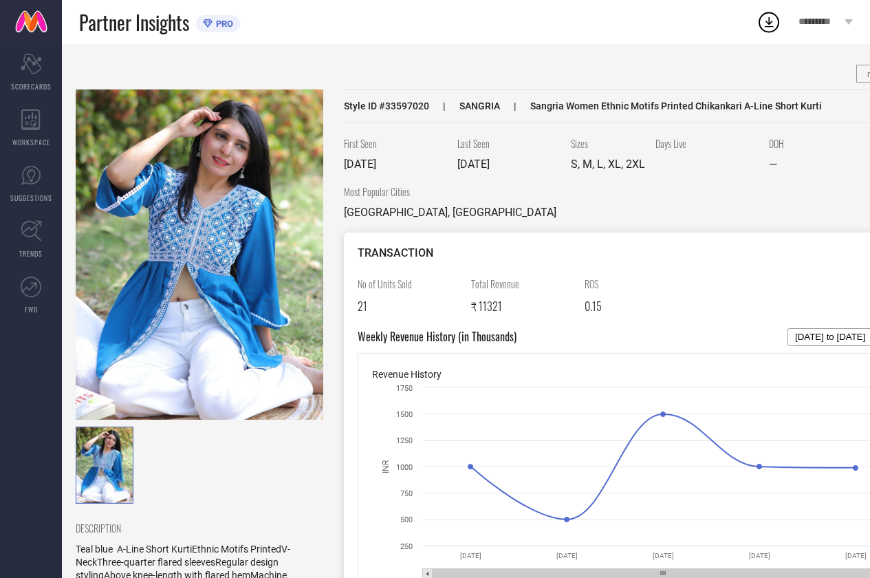
click at [213, 193] on img at bounding box center [200, 254] width 248 height 330
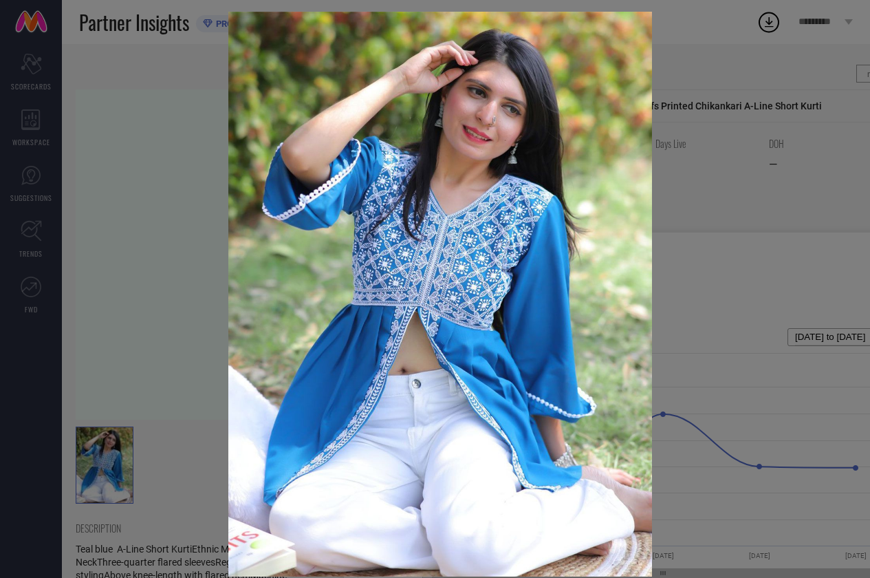
click at [332, 278] on img at bounding box center [440, 294] width 424 height 565
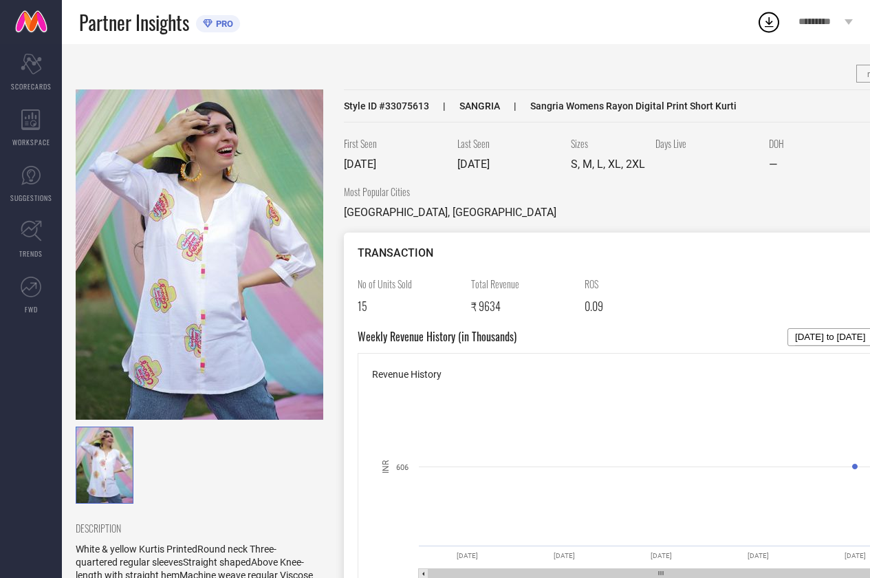
click at [120, 191] on img at bounding box center [200, 254] width 248 height 330
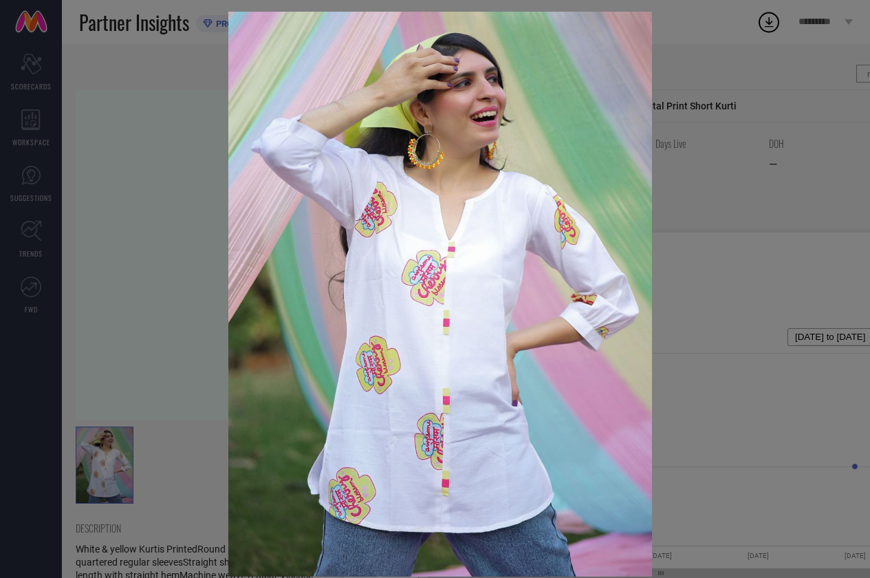
click at [452, 188] on img at bounding box center [440, 294] width 424 height 565
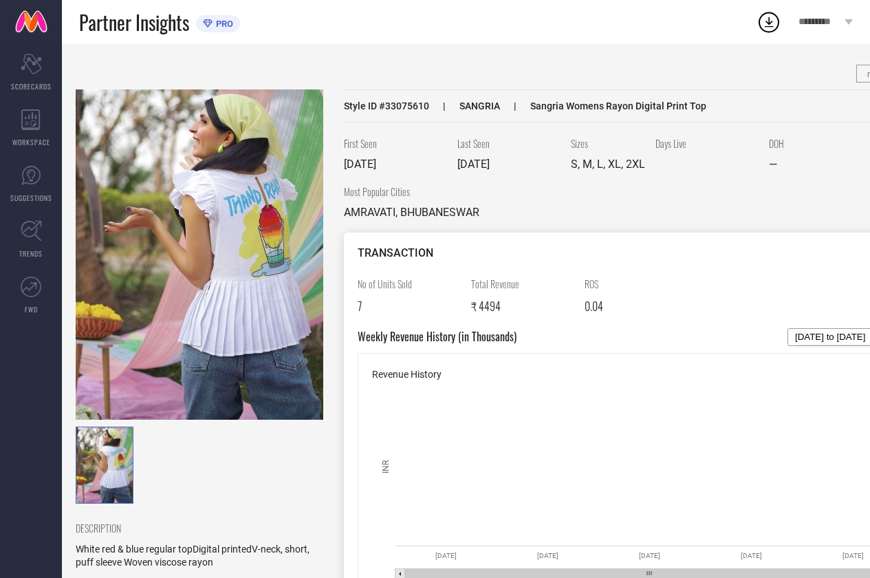
click at [273, 195] on img at bounding box center [200, 254] width 248 height 330
